Goal: Task Accomplishment & Management: Manage account settings

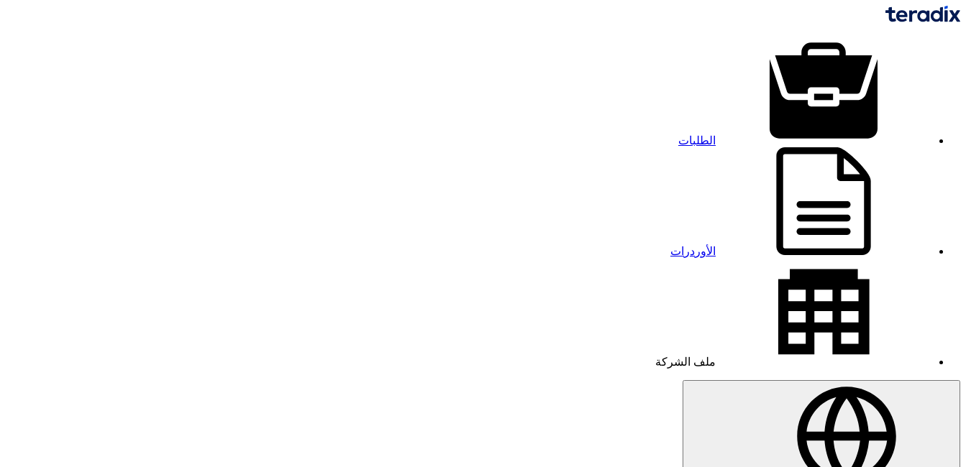
click at [738, 134] on link "الطلبات" at bounding box center [804, 140] width 253 height 12
click at [744, 134] on link "الطلبات" at bounding box center [804, 140] width 253 height 12
